Goal: Register for event/course

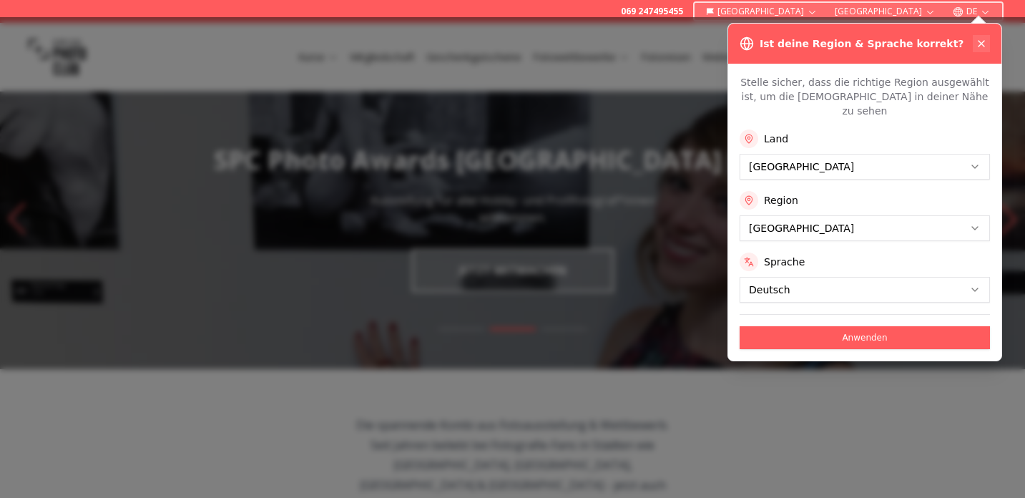
click at [974, 37] on button at bounding box center [981, 43] width 17 height 17
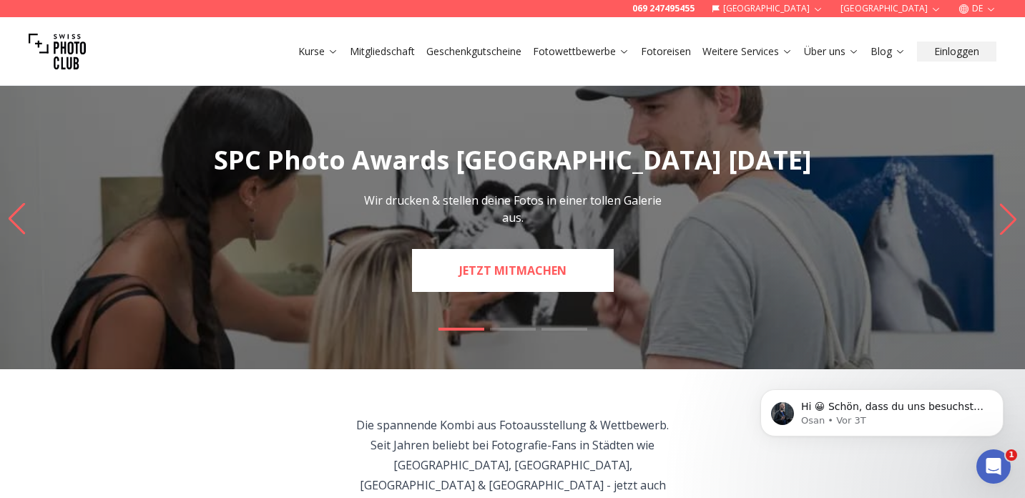
click at [506, 265] on link "JETZT MITMACHEN" at bounding box center [513, 270] width 202 height 43
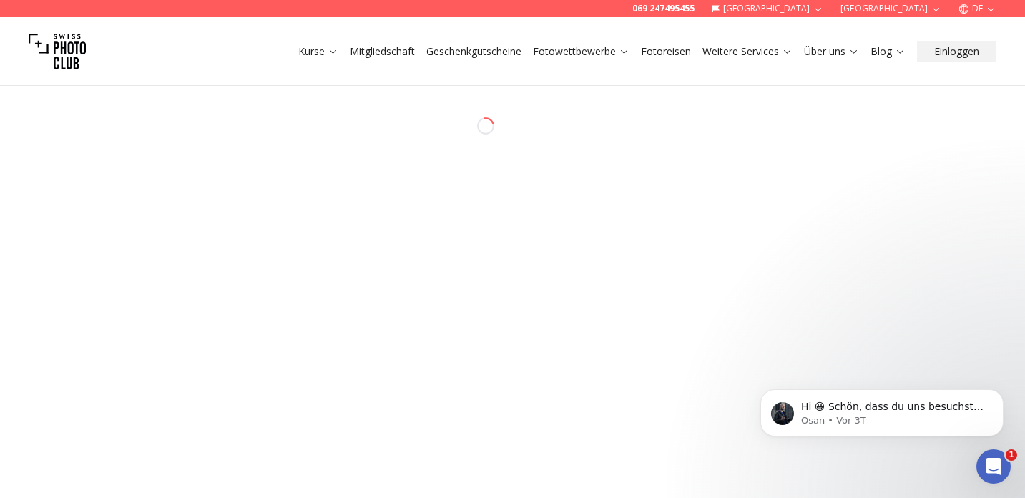
select select "*******"
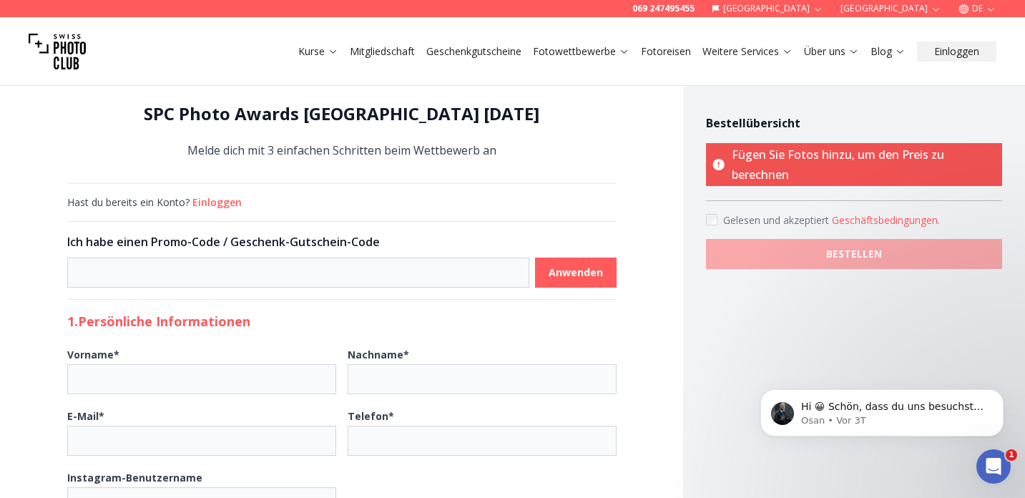
scroll to position [15, 0]
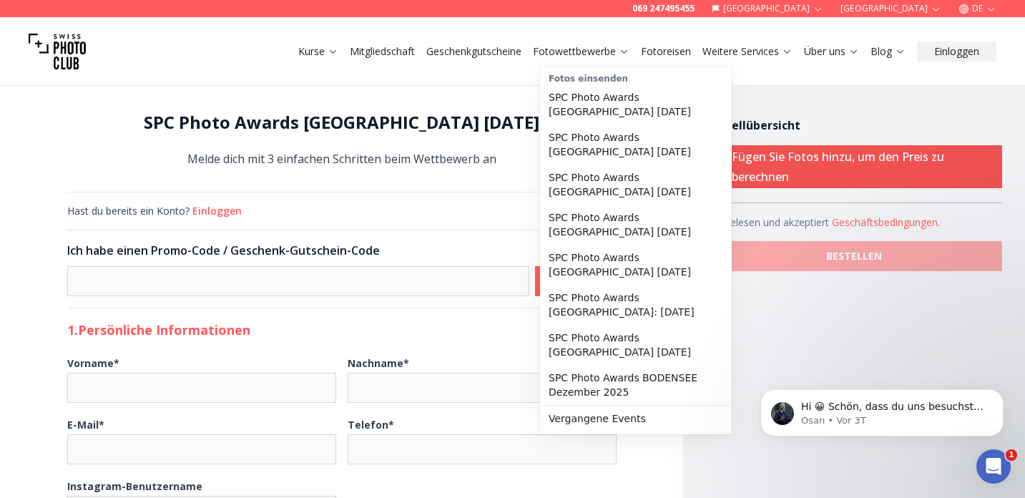
click at [600, 46] on link "Fotowettbewerbe" at bounding box center [581, 51] width 97 height 14
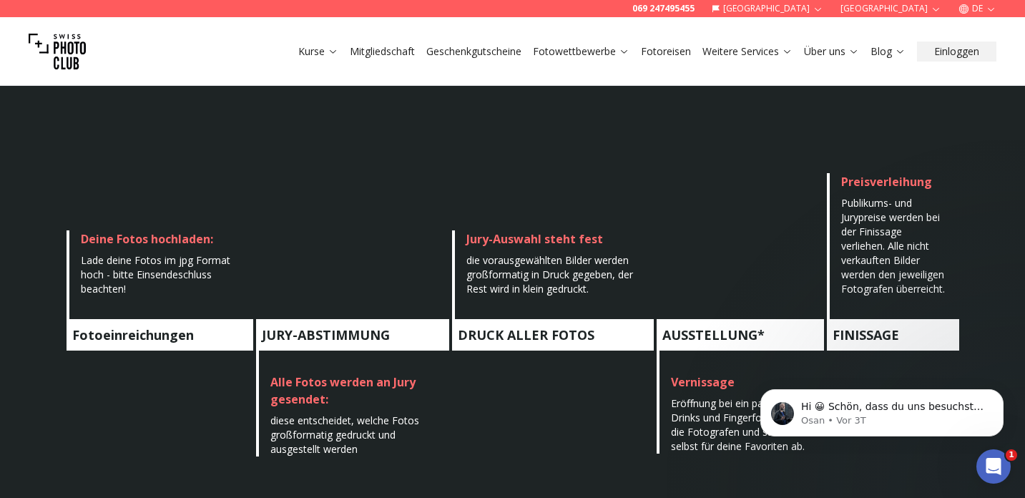
scroll to position [725, 0]
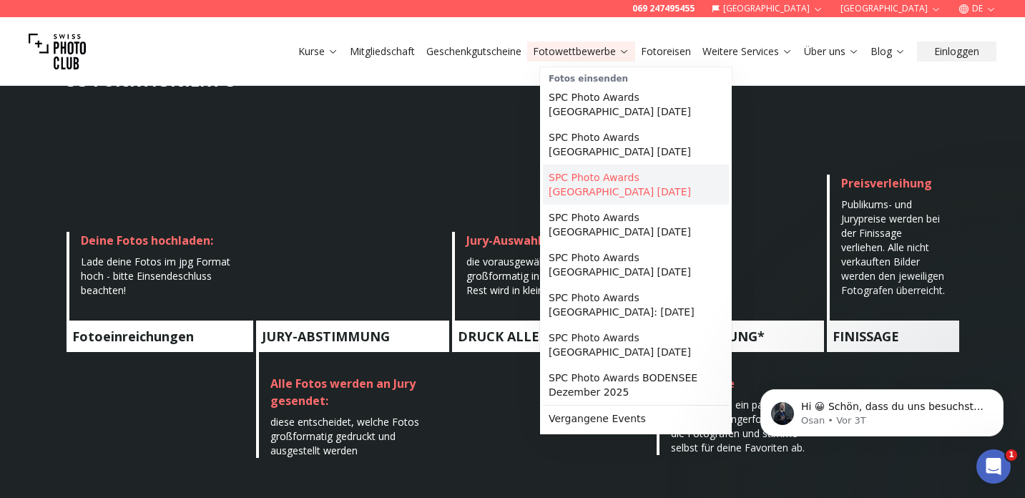
click at [622, 187] on link "SPC Photo Awards [GEOGRAPHIC_DATA] [DATE]" at bounding box center [636, 185] width 186 height 40
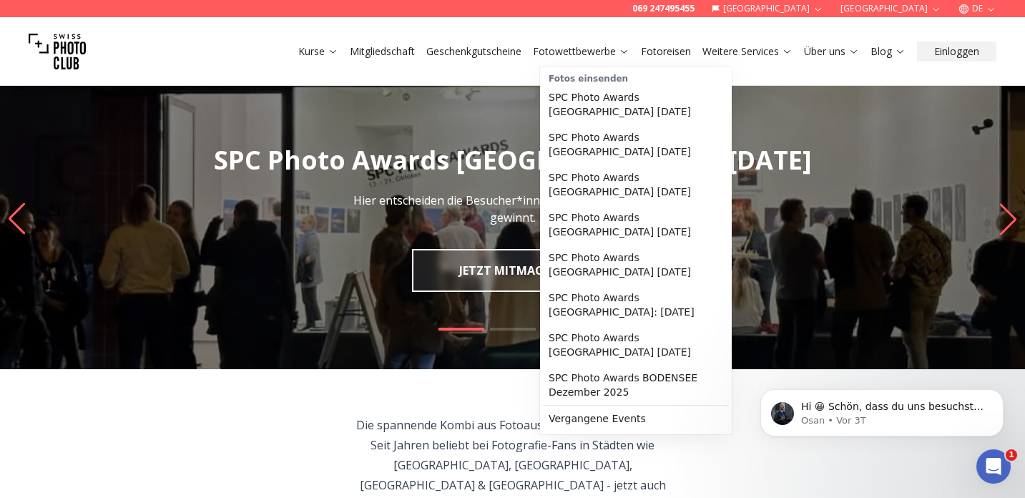
click at [594, 55] on link "Fotowettbewerbe" at bounding box center [581, 51] width 97 height 14
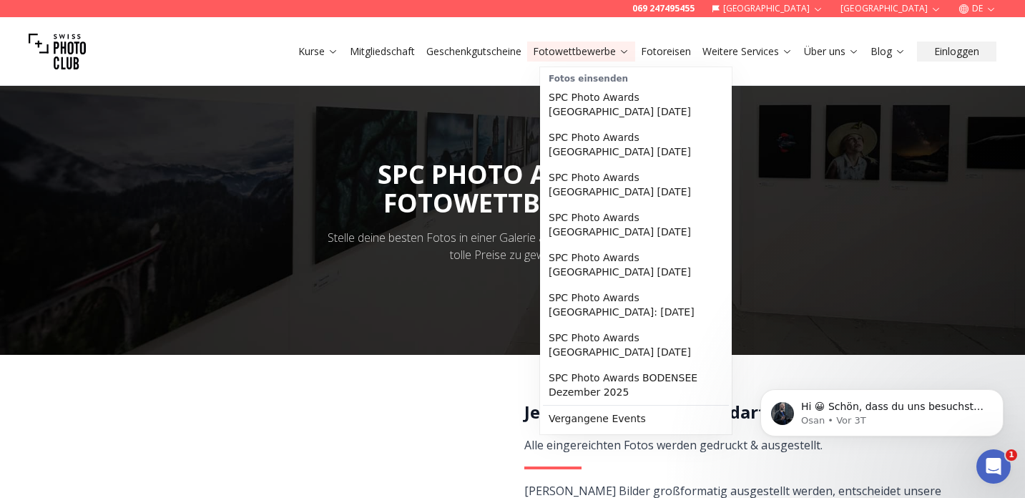
click at [609, 54] on link "Fotowettbewerbe" at bounding box center [581, 51] width 97 height 14
click at [603, 262] on link "SPC Photo Awards [GEOGRAPHIC_DATA] [DATE]" at bounding box center [636, 265] width 186 height 40
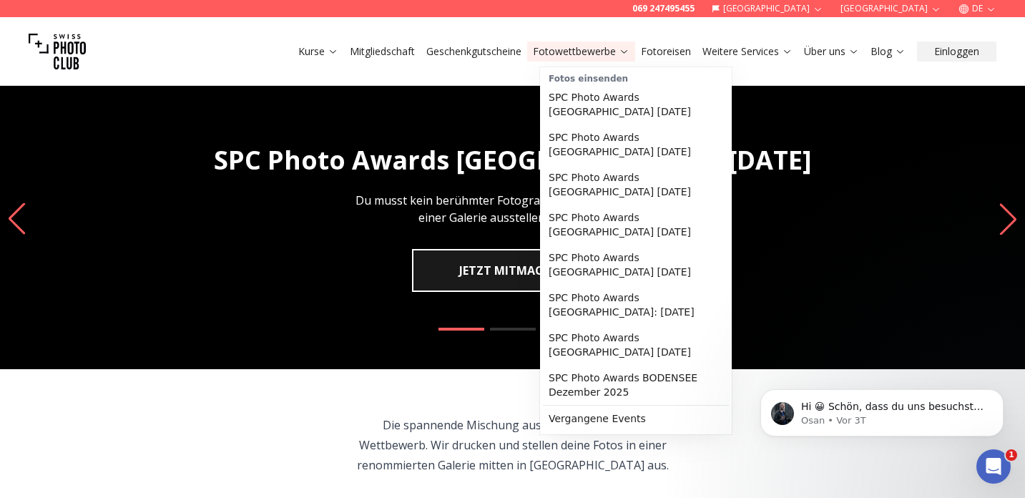
scroll to position [1, 0]
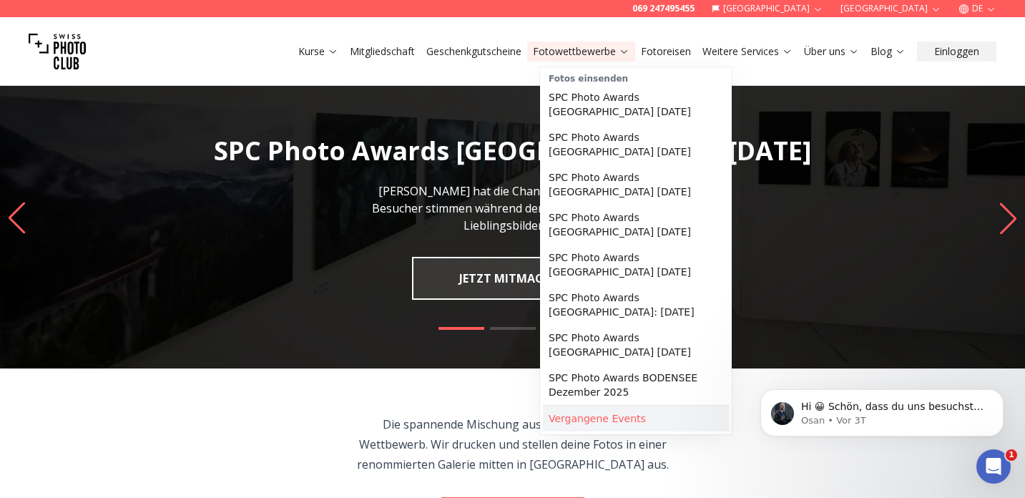
click at [620, 412] on link "Vergangene Events" at bounding box center [636, 419] width 186 height 26
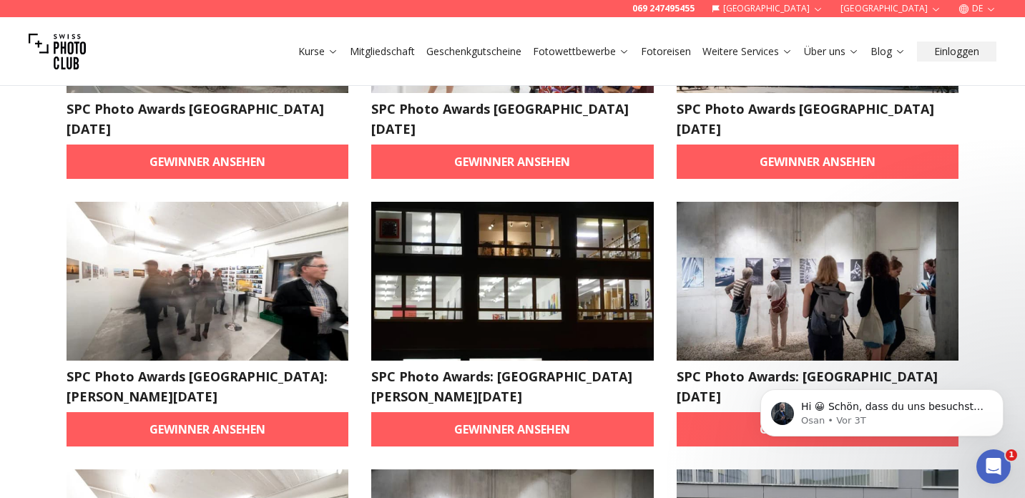
scroll to position [785, 0]
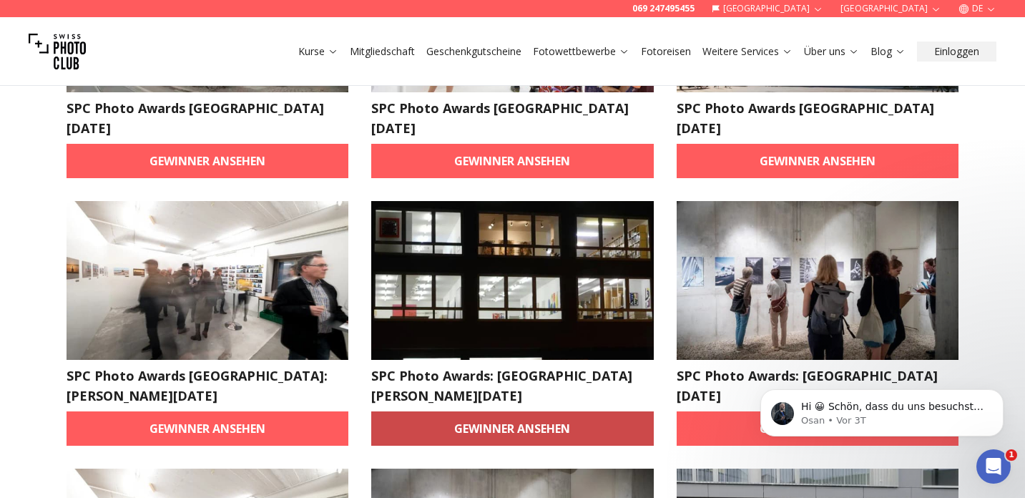
click at [501, 411] on link "Gewinner ansehen" at bounding box center [512, 428] width 283 height 34
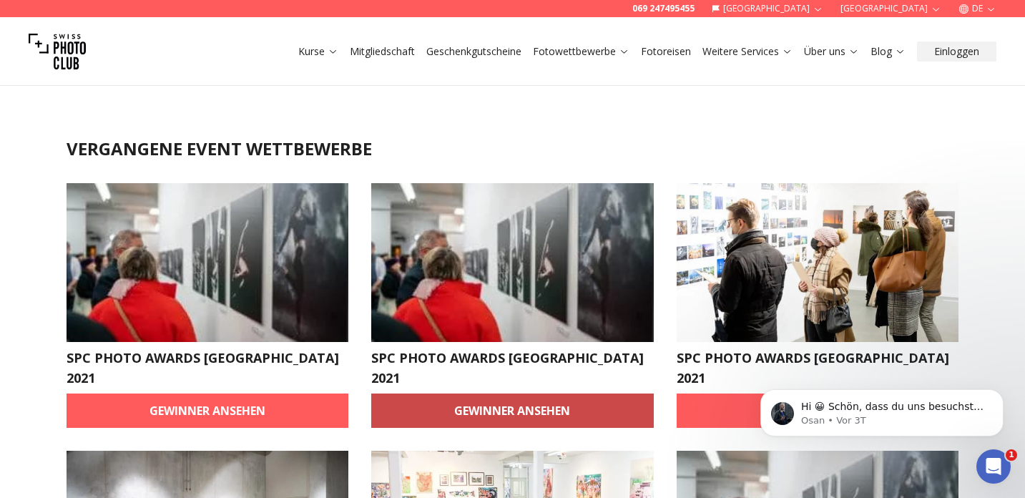
click at [524, 393] on link "Gewinner ansehen" at bounding box center [512, 410] width 283 height 34
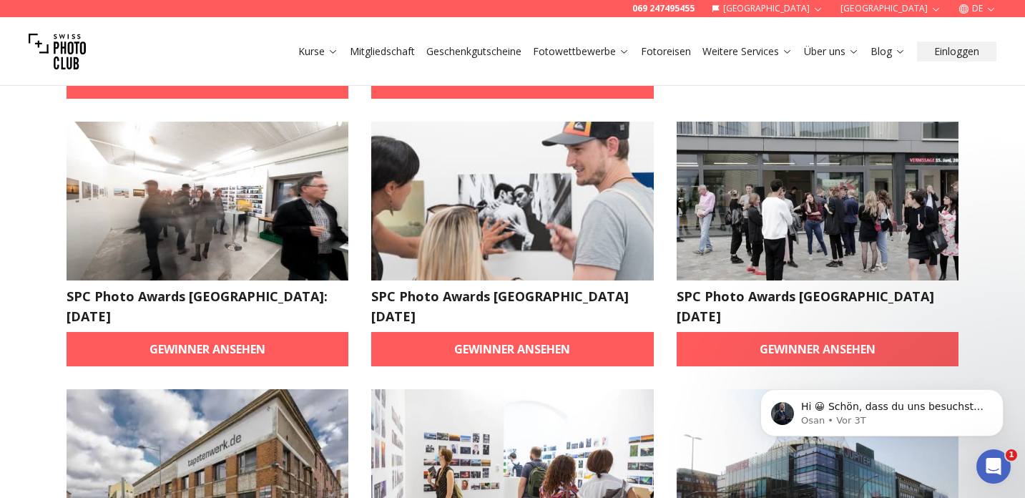
scroll to position [534, 0]
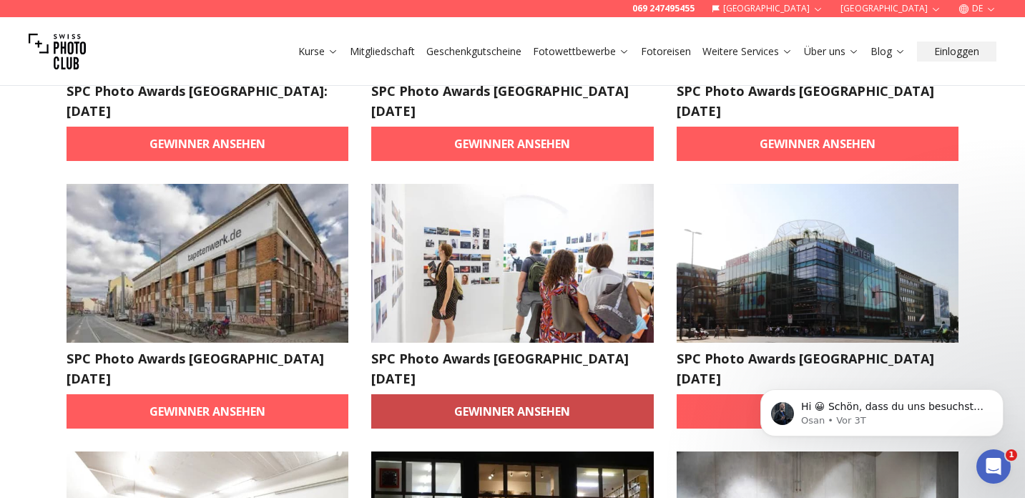
click at [573, 394] on link "Gewinner ansehen" at bounding box center [512, 411] width 283 height 34
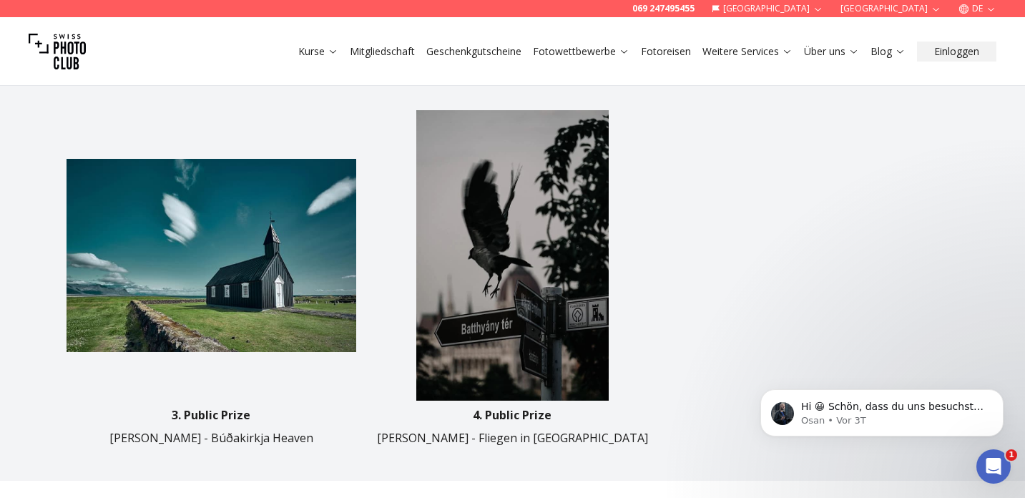
scroll to position [808, 0]
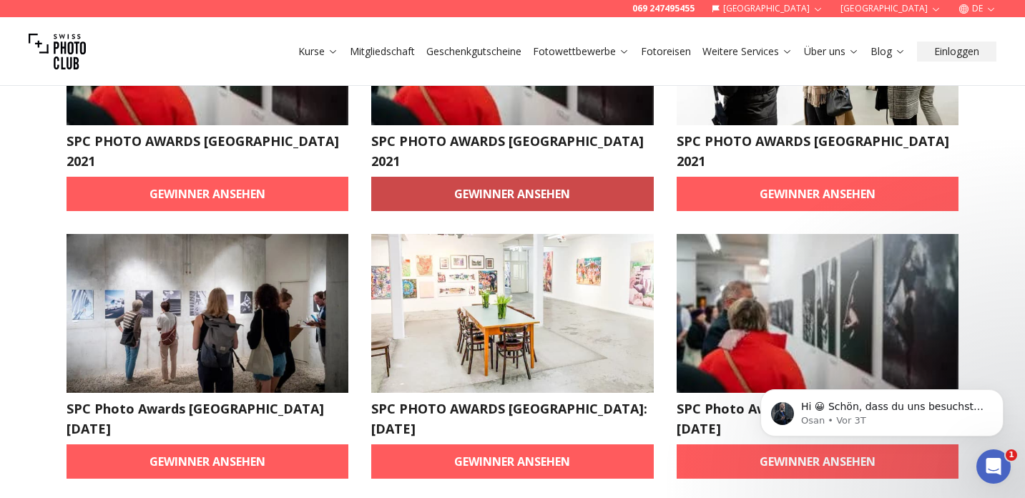
scroll to position [213, 0]
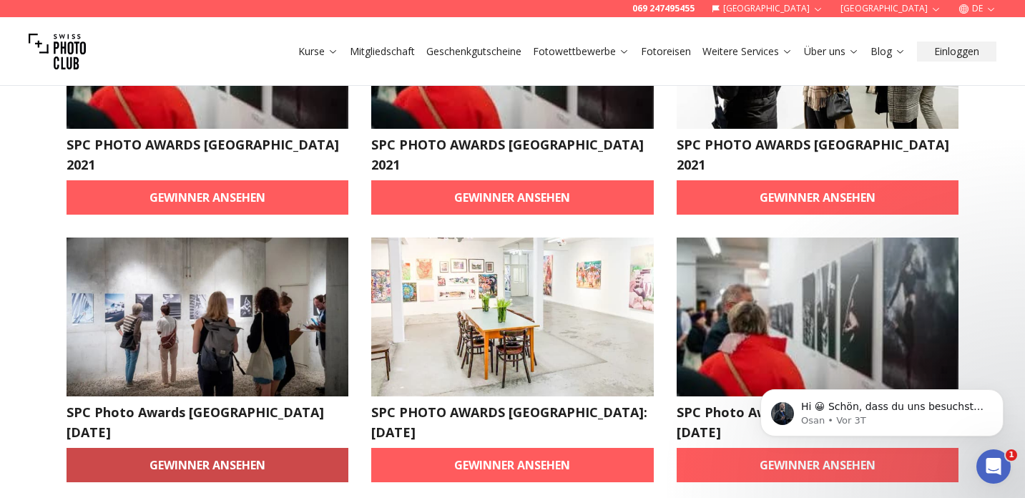
click at [198, 448] on link "Gewinner ansehen" at bounding box center [208, 465] width 283 height 34
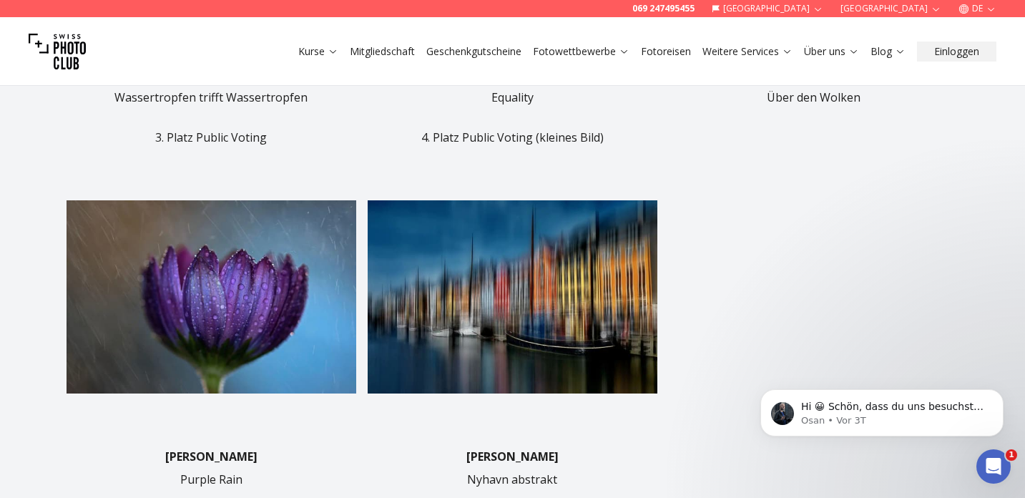
scroll to position [1098, 0]
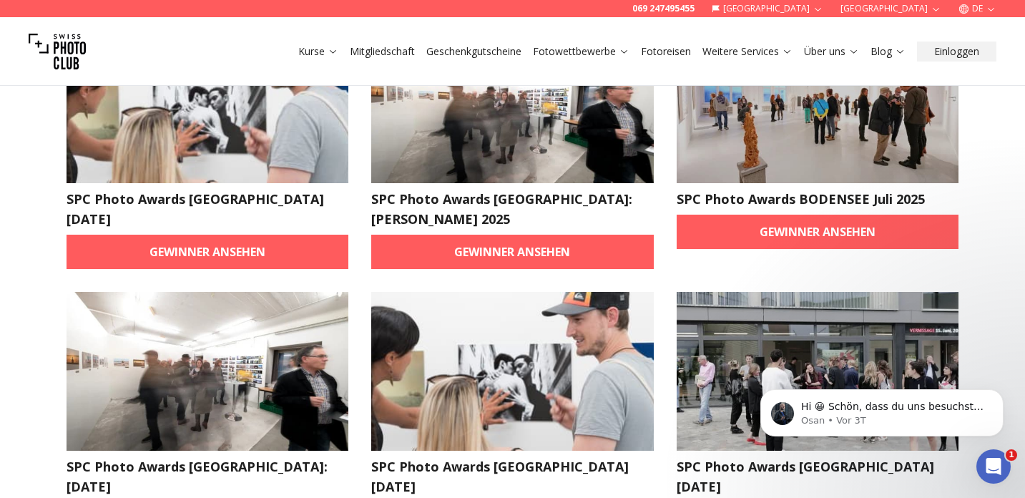
scroll to position [172, 0]
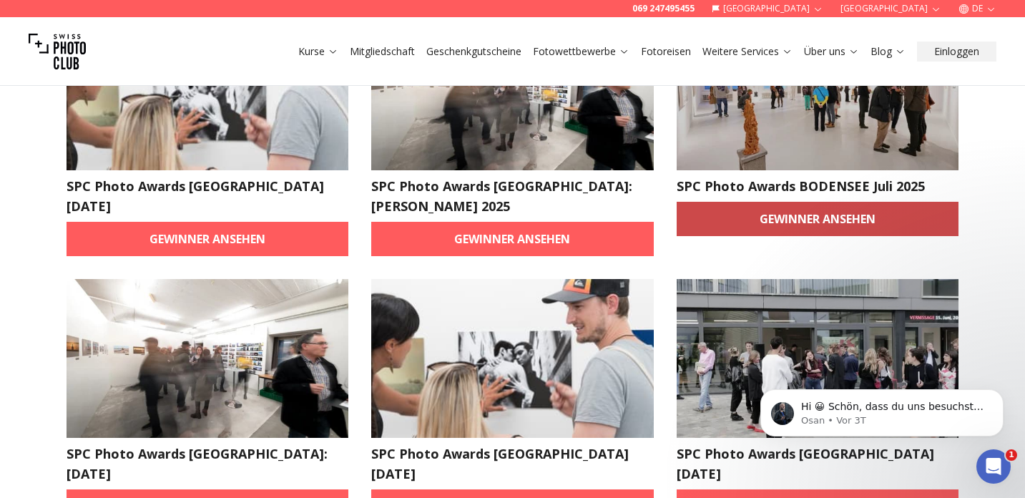
click at [788, 225] on link "Gewinner ansehen" at bounding box center [818, 219] width 283 height 34
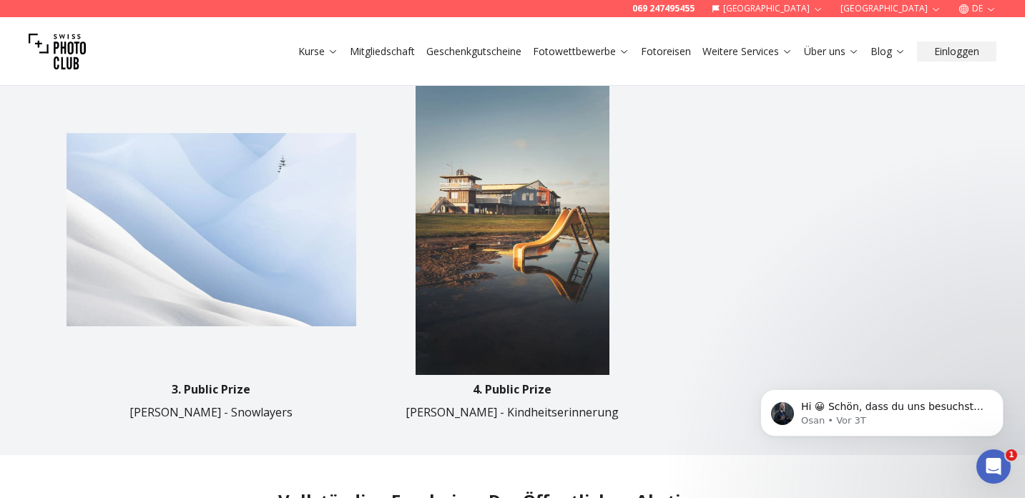
scroll to position [854, 0]
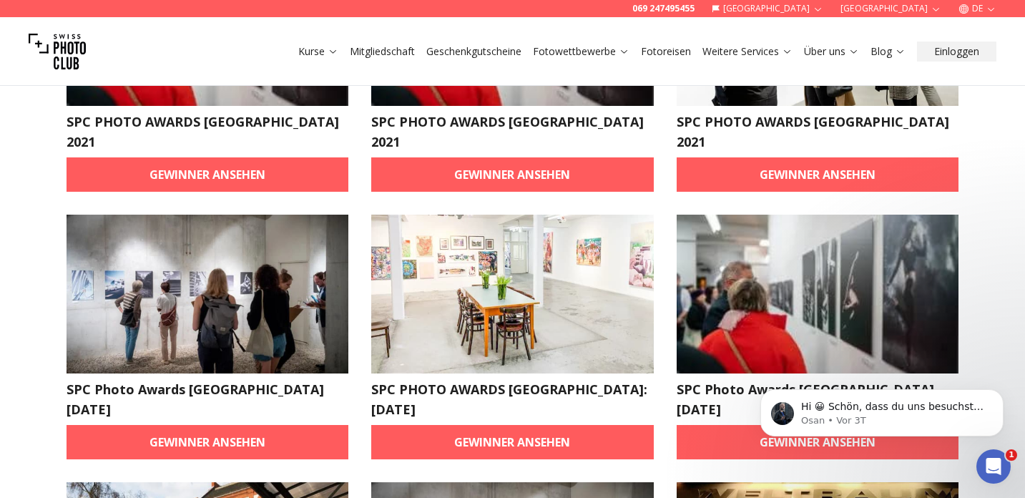
scroll to position [258, 0]
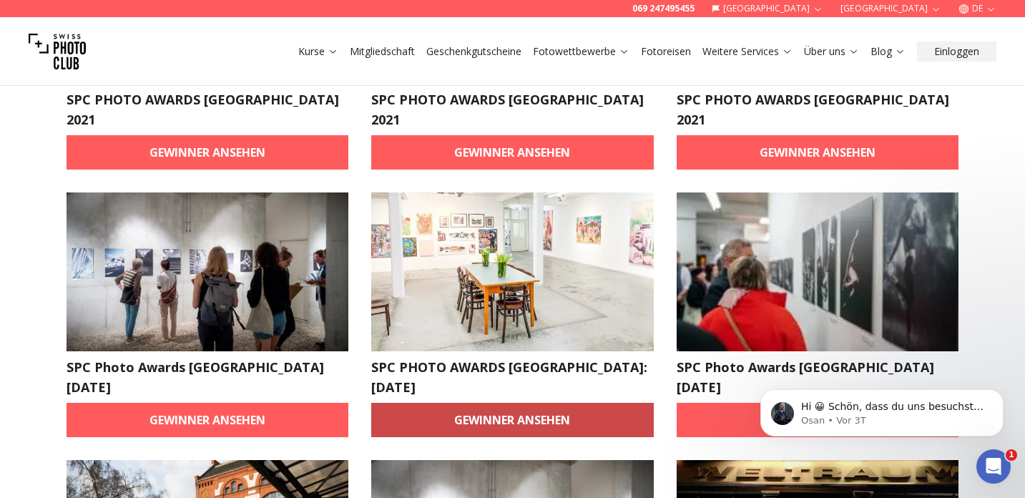
click at [529, 403] on link "Gewinner ansehen" at bounding box center [512, 420] width 283 height 34
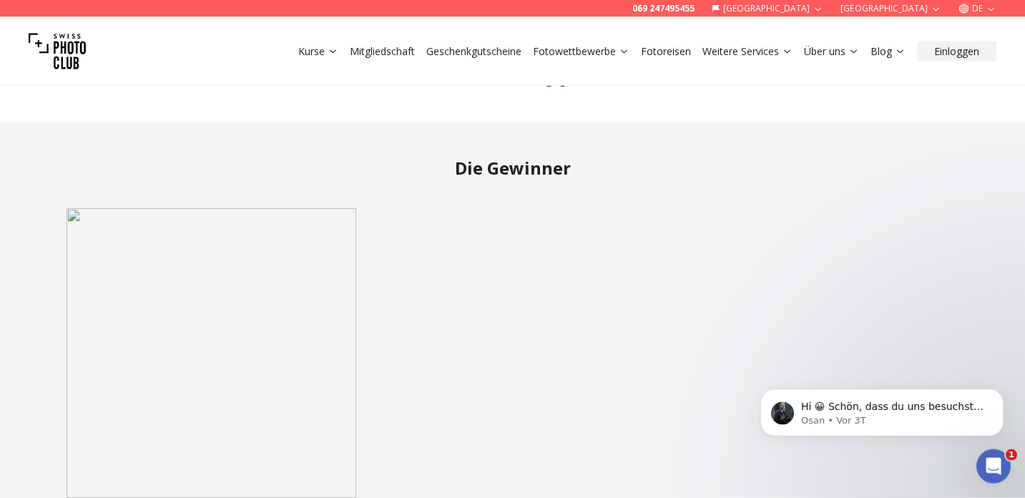
scroll to position [383, 0]
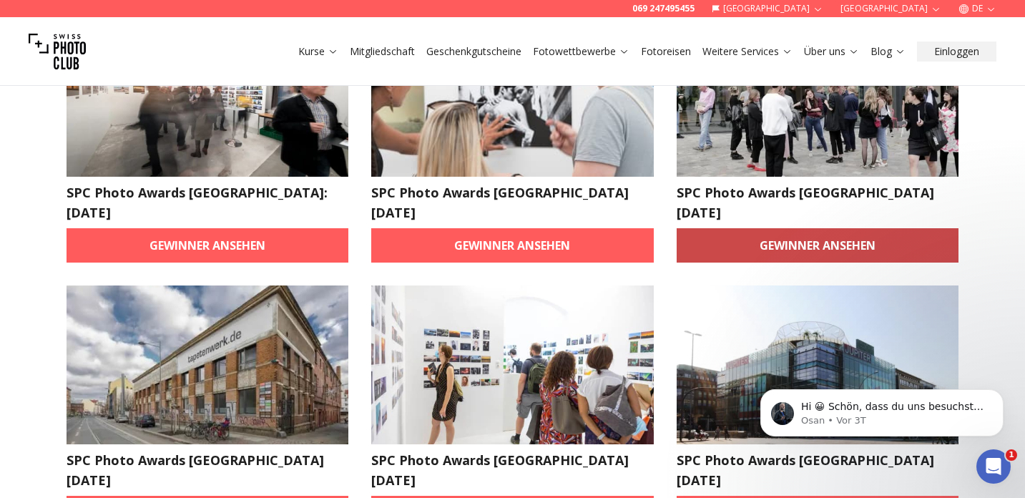
click at [883, 228] on link "Gewinner ansehen" at bounding box center [818, 245] width 283 height 34
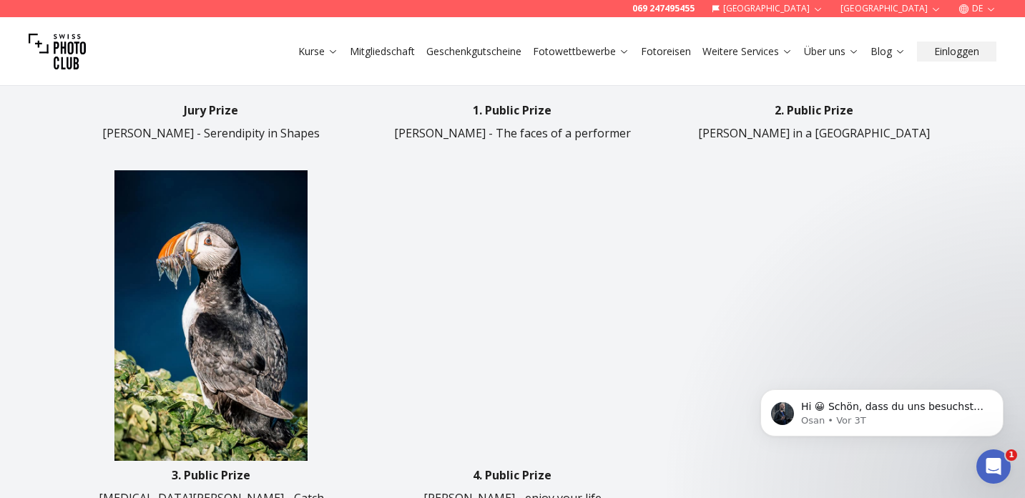
scroll to position [890, 0]
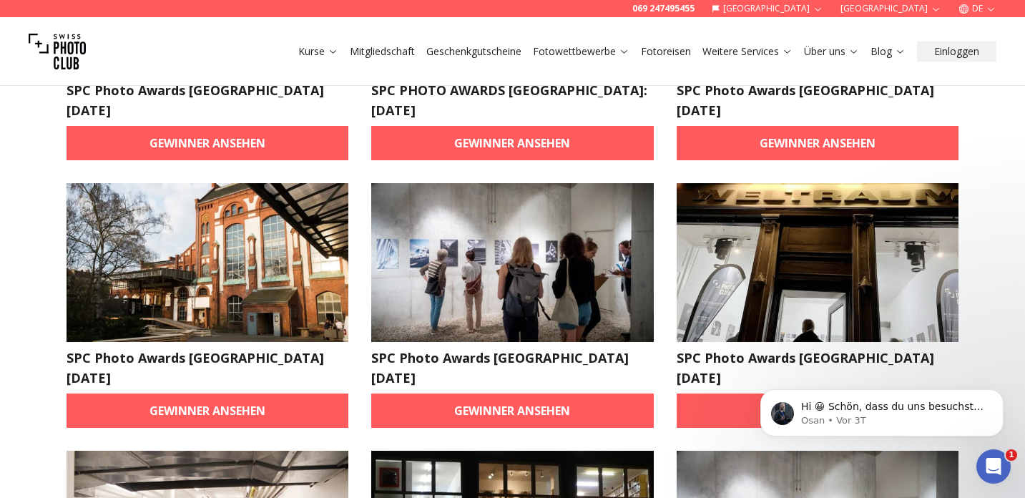
scroll to position [536, 0]
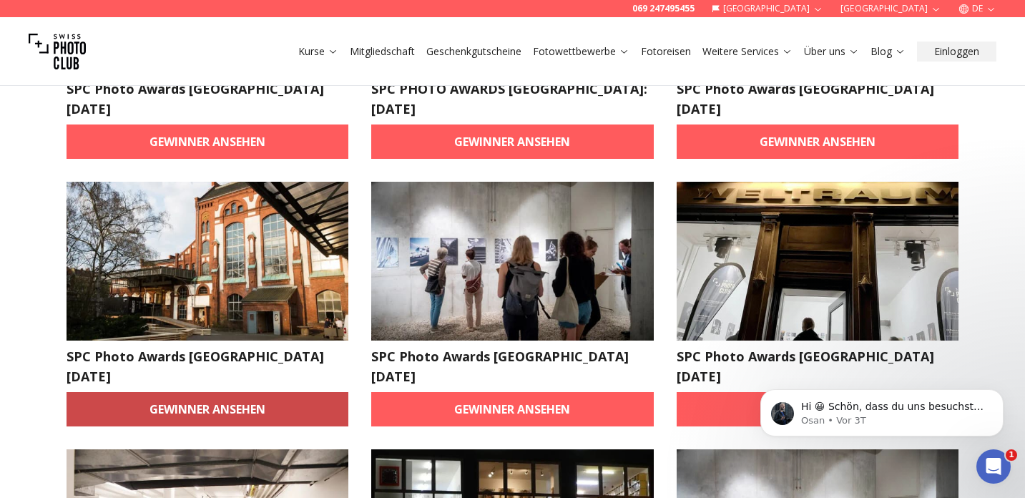
click at [269, 392] on link "Gewinner ansehen" at bounding box center [208, 409] width 283 height 34
